Goal: Use online tool/utility: Utilize a website feature to perform a specific function

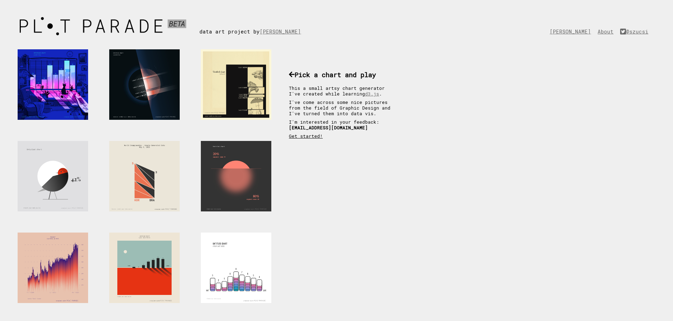
click at [313, 135] on link "Get started!" at bounding box center [306, 136] width 34 height 6
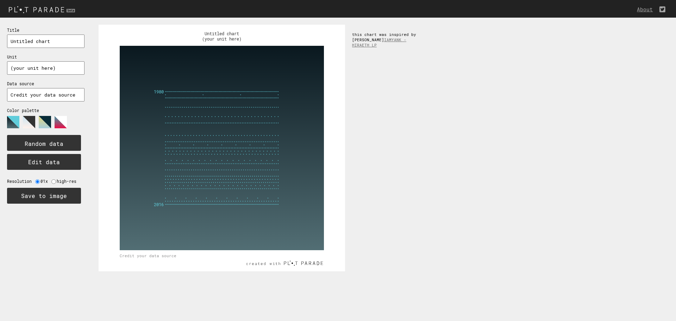
click at [34, 128] on polygon at bounding box center [29, 122] width 12 height 12
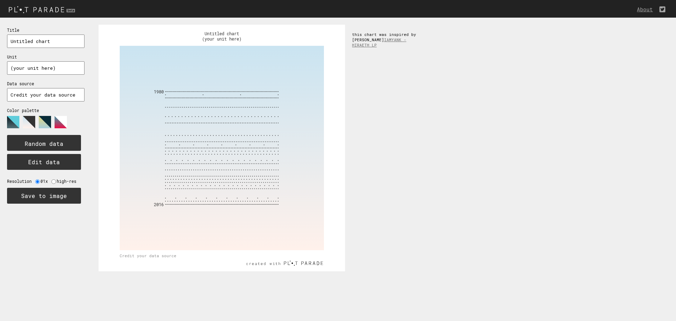
click at [50, 124] on polygon at bounding box center [45, 122] width 12 height 12
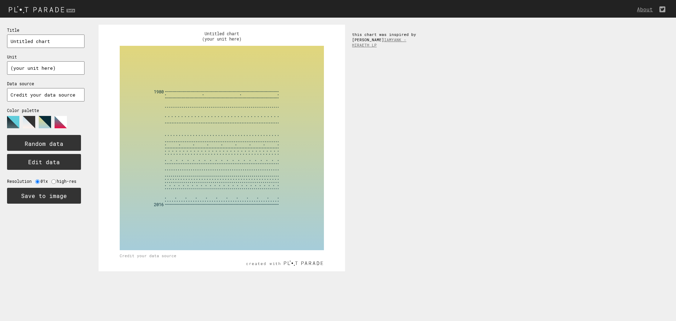
click at [26, 121] on polygon at bounding box center [29, 122] width 12 height 12
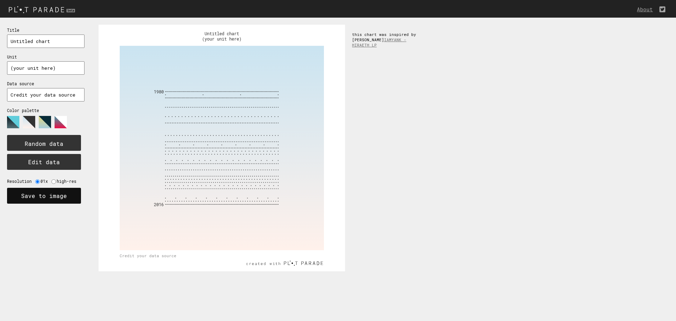
click at [35, 199] on button "Save to image" at bounding box center [44, 196] width 74 height 16
click at [649, 166] on div "1980 2016 Untitled chart (your unit here) Credit your data source this chart wa…" at bounding box center [384, 148] width 585 height 261
click at [31, 2] on div "About Title Untitled chart Unit (your unit here) Data source Credit your data s…" at bounding box center [338, 9] width 676 height 18
click at [33, 10] on img at bounding box center [43, 10] width 86 height 12
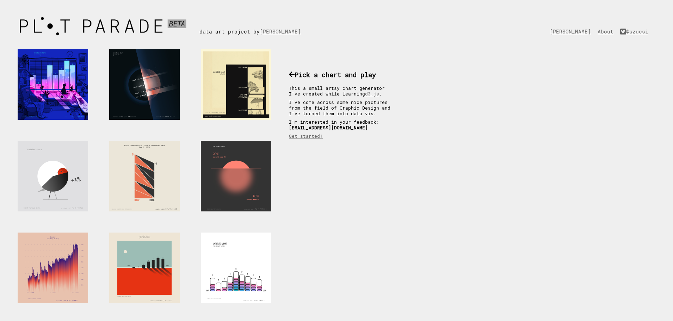
click at [144, 174] on div at bounding box center [144, 176] width 70 height 70
